Goal: Navigation & Orientation: Find specific page/section

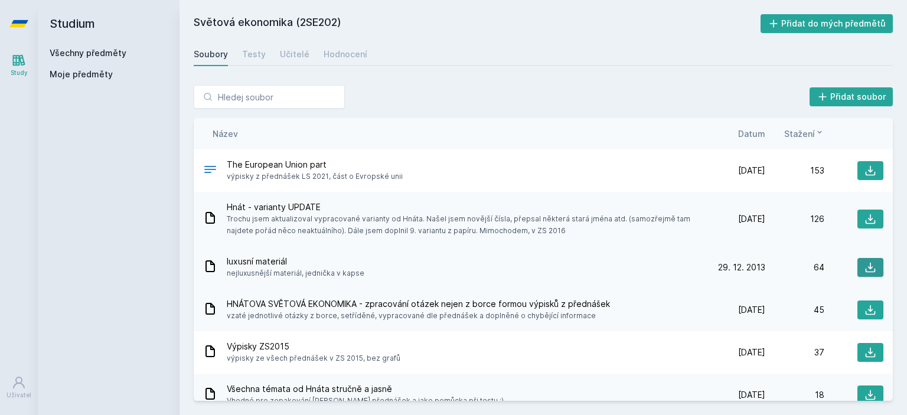
click at [864, 266] on icon at bounding box center [870, 268] width 12 height 12
click at [292, 58] on div "Učitelé" at bounding box center [295, 54] width 30 height 12
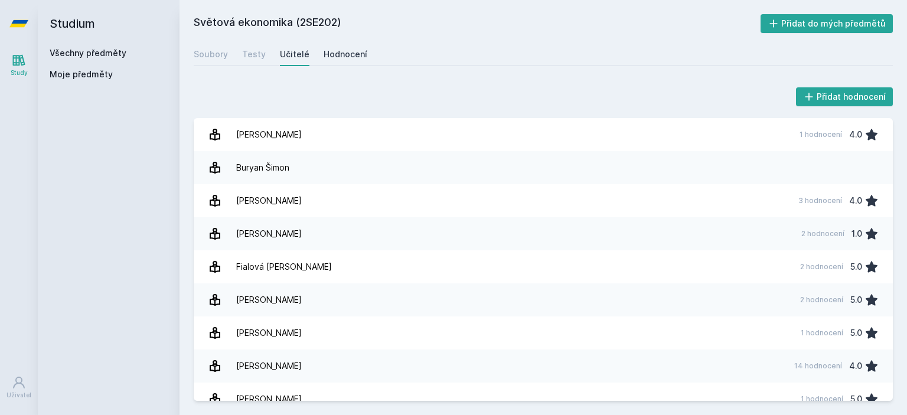
click at [352, 53] on div "Hodnocení" at bounding box center [346, 54] width 44 height 12
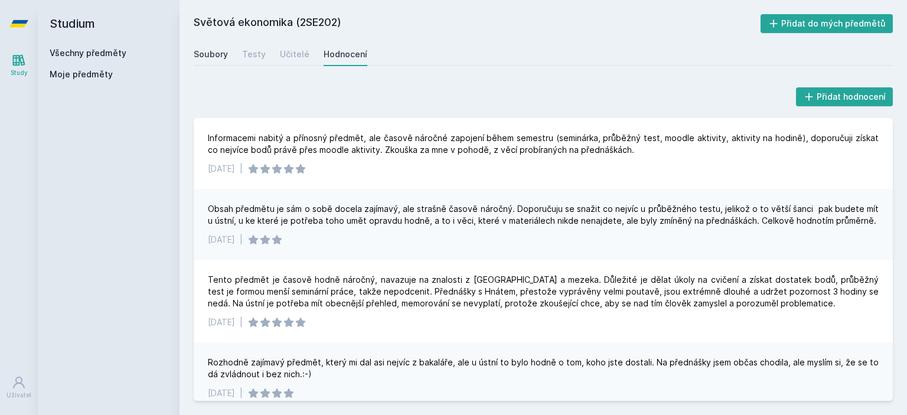
drag, startPoint x: 213, startPoint y: 70, endPoint x: 217, endPoint y: 58, distance: 11.8
click at [217, 58] on div "Světová ekonomika (2SE202) Přidat do mých předmětů [GEOGRAPHIC_DATA] Testy Učit…" at bounding box center [543, 207] width 699 height 387
click at [217, 58] on div "Soubory" at bounding box center [211, 54] width 34 height 12
